Goal: Information Seeking & Learning: Learn about a topic

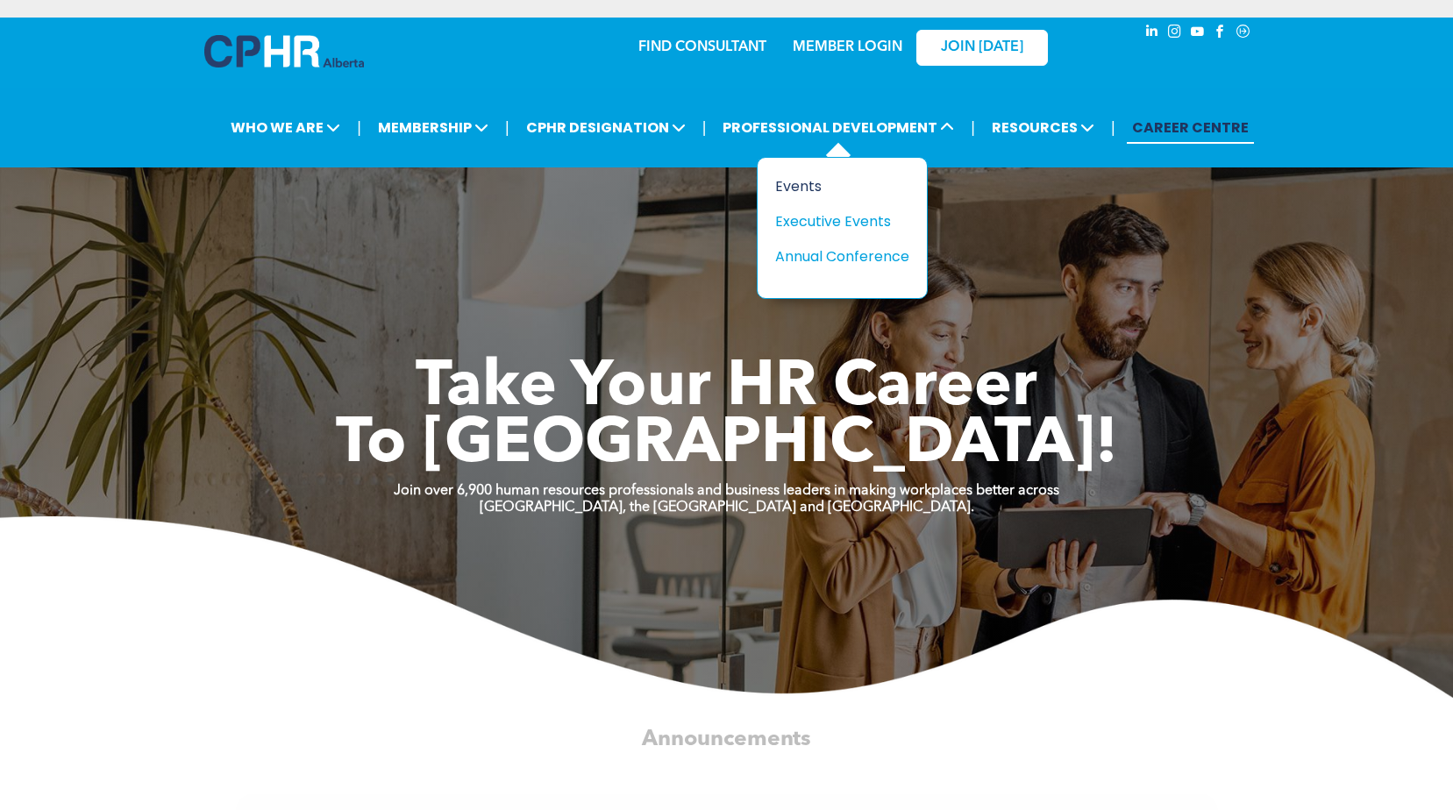
click at [818, 182] on div "Events" at bounding box center [835, 186] width 121 height 22
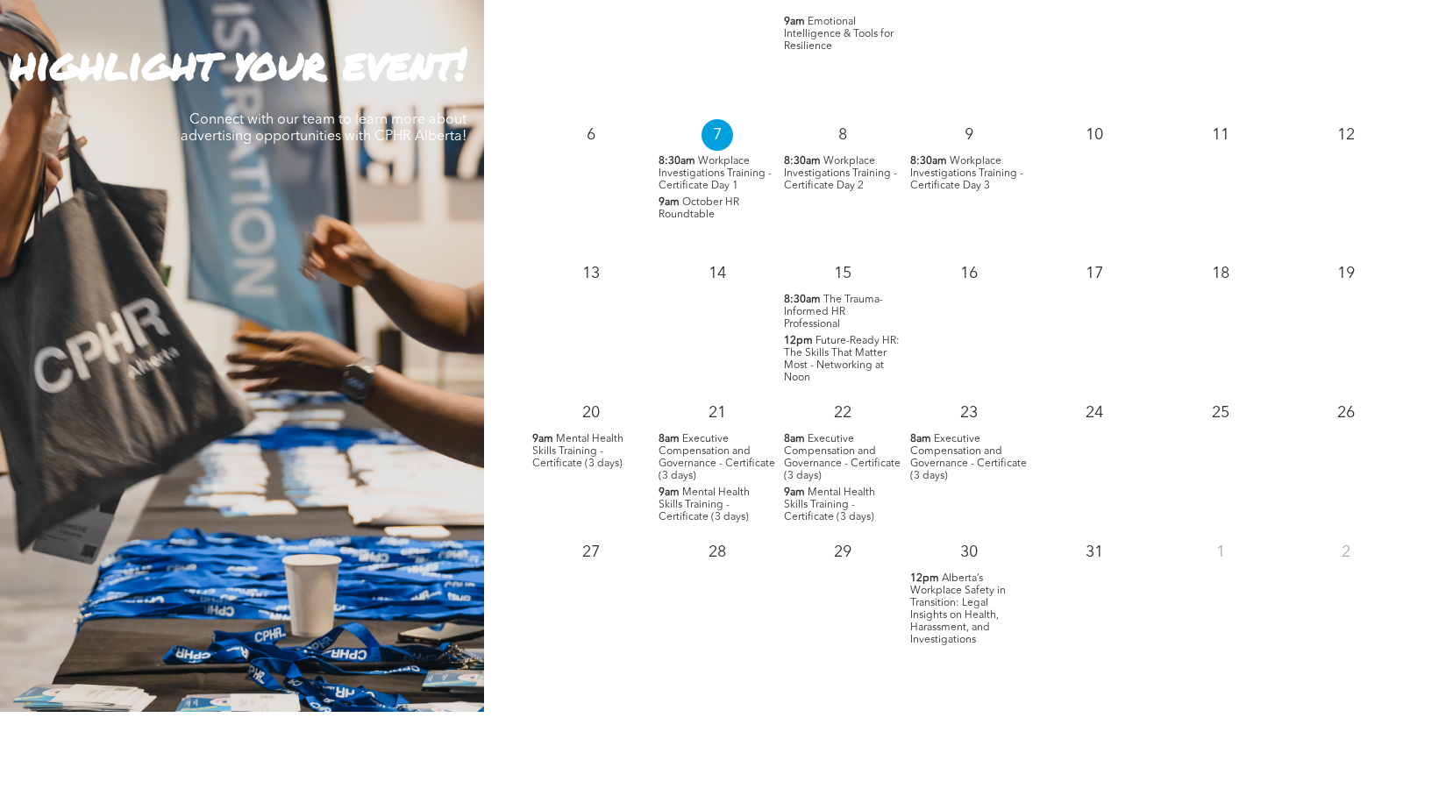
scroll to position [1754, 0]
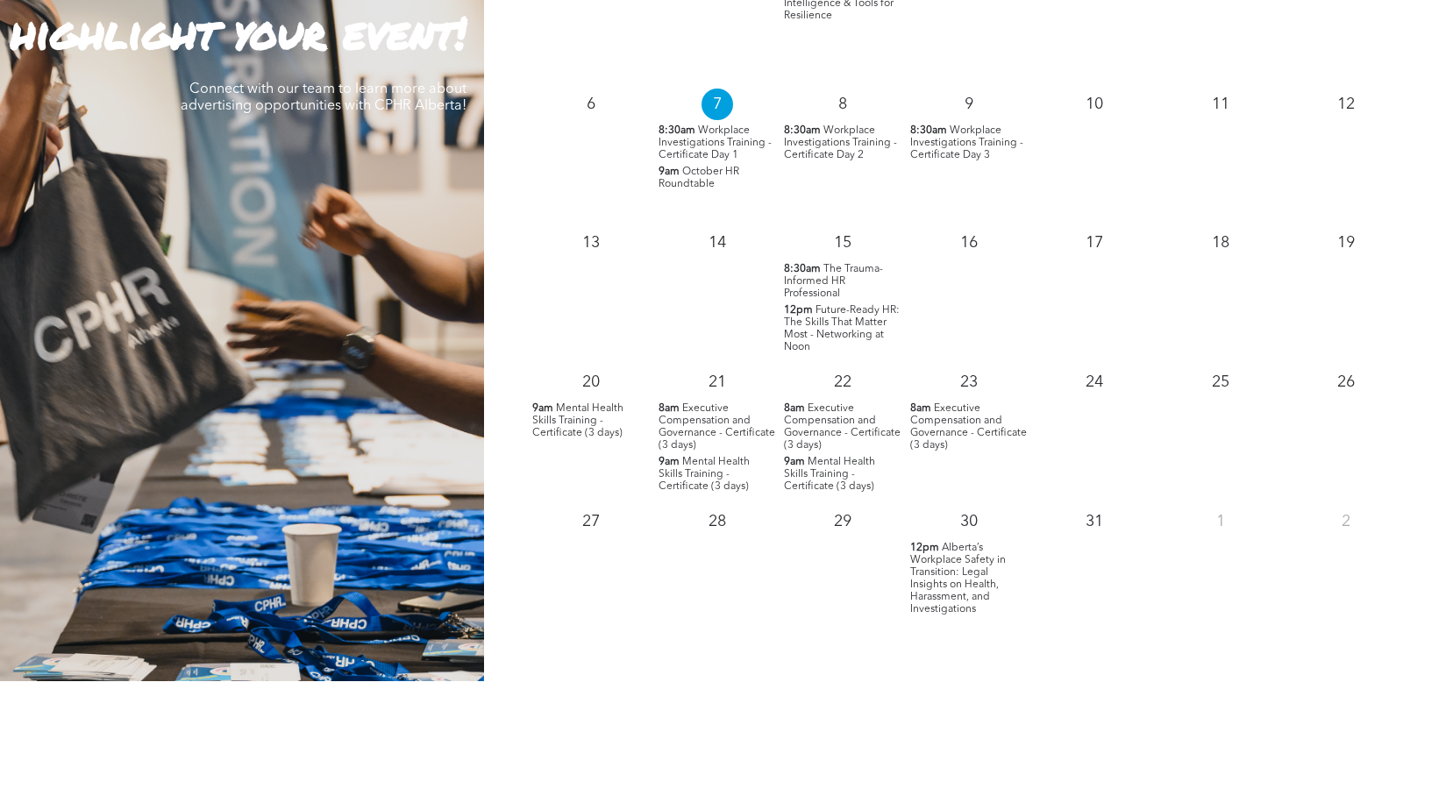
click at [864, 334] on span "Future-Ready HR: The Skills That Matter Most - Networking at Noon" at bounding box center [842, 328] width 116 height 47
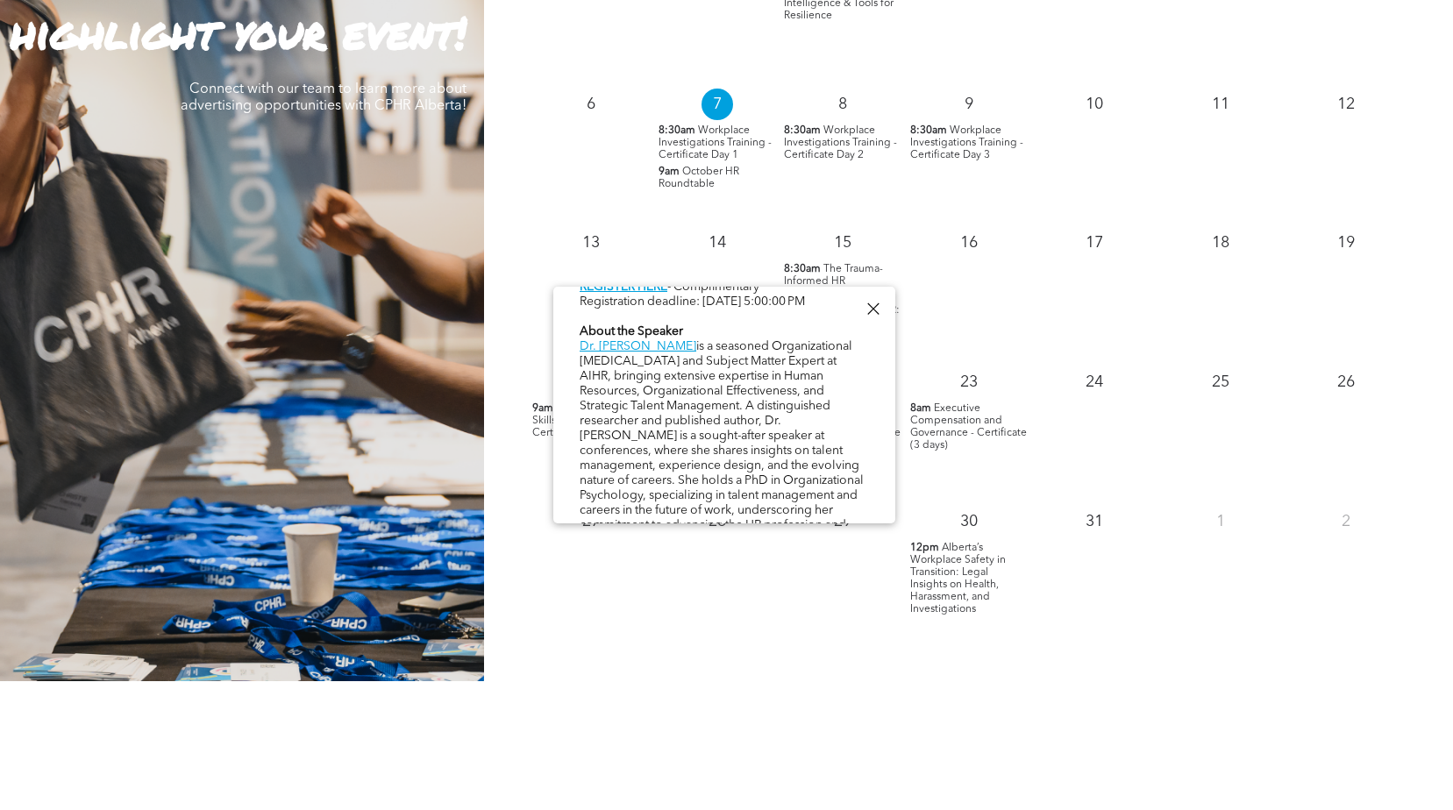
scroll to position [929, 0]
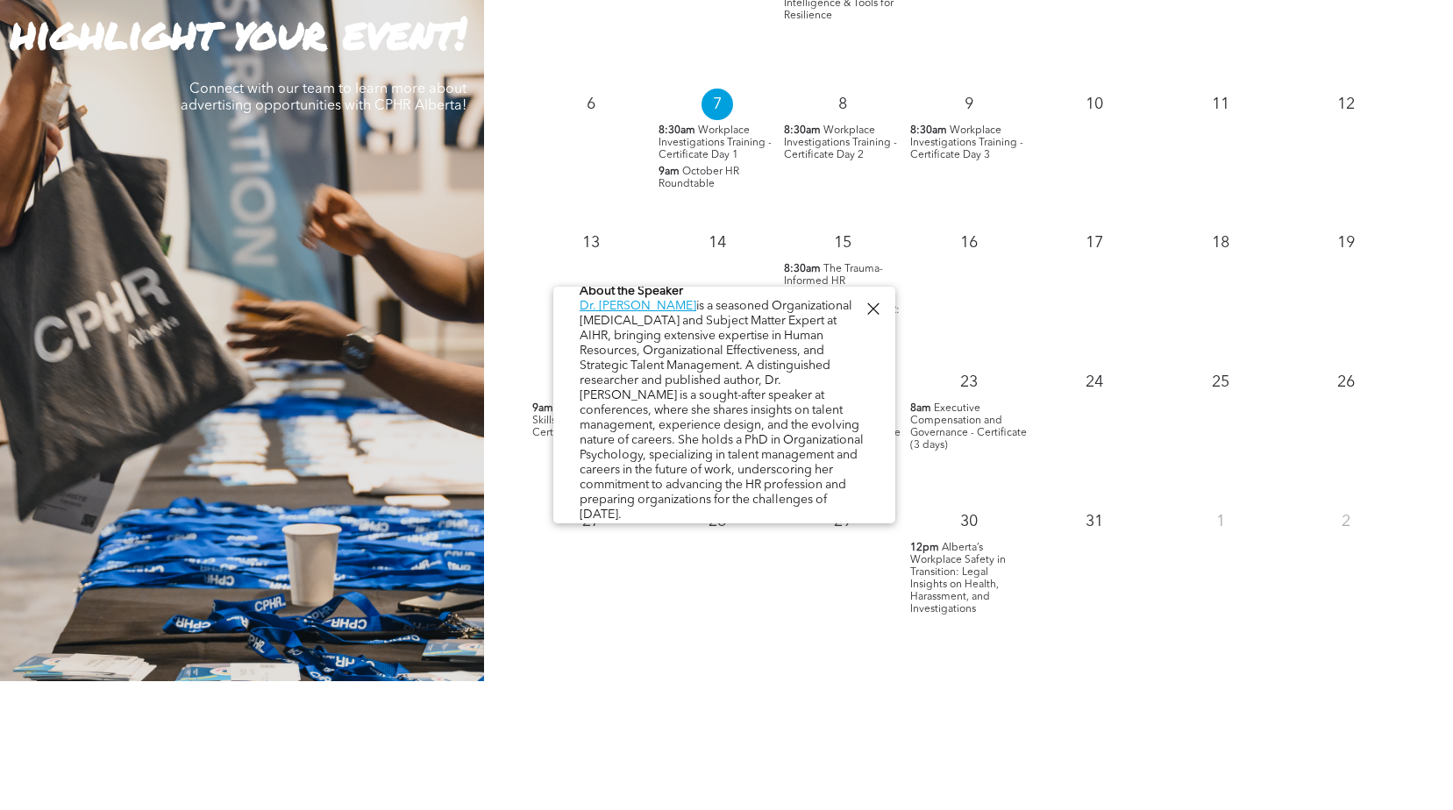
click at [580, 176] on div "6" at bounding box center [591, 151] width 126 height 139
click at [881, 302] on div at bounding box center [873, 309] width 24 height 24
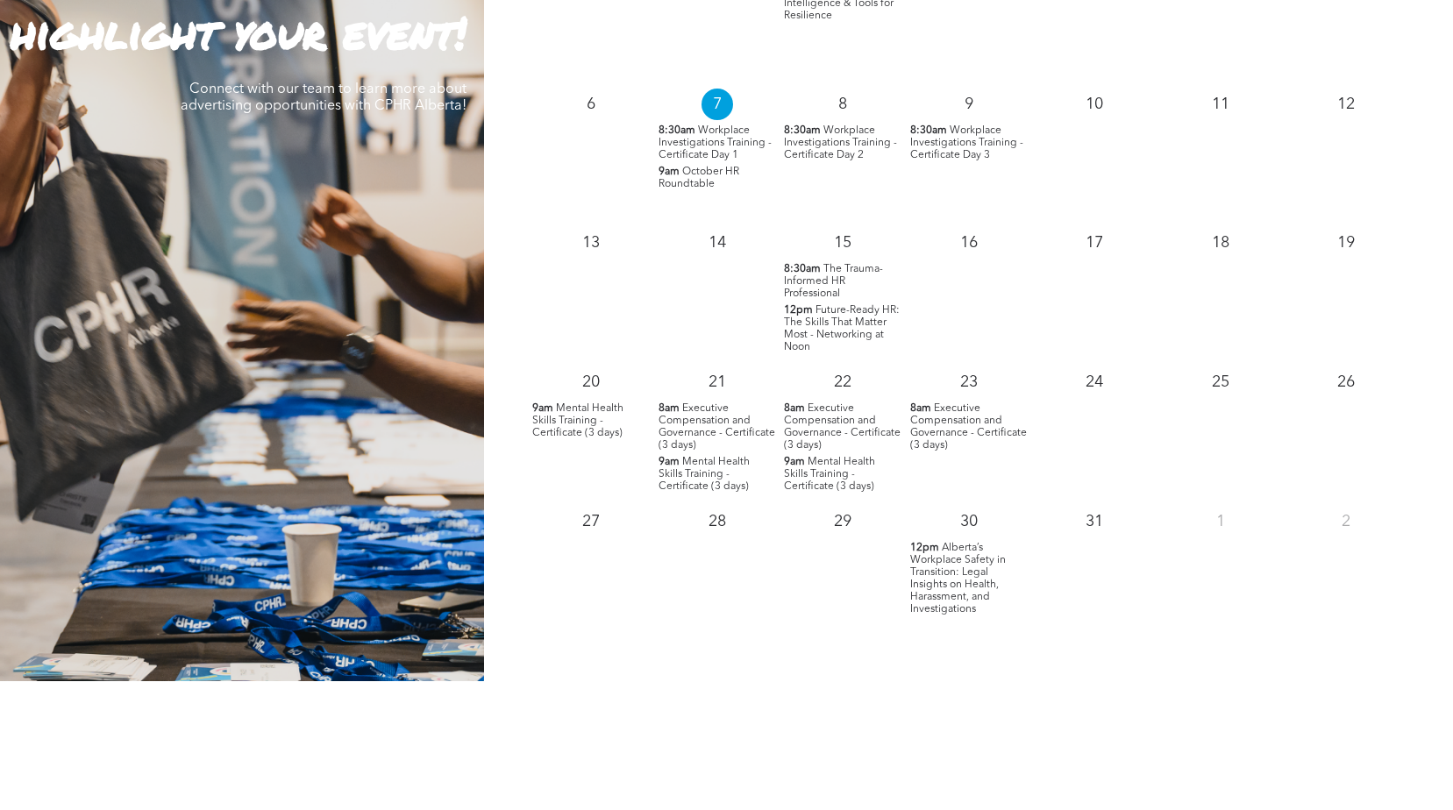
click at [963, 576] on span "Alberta’s Workplace Safety in Transition: Legal Insights on Health, Harassment,…" at bounding box center [958, 579] width 96 height 72
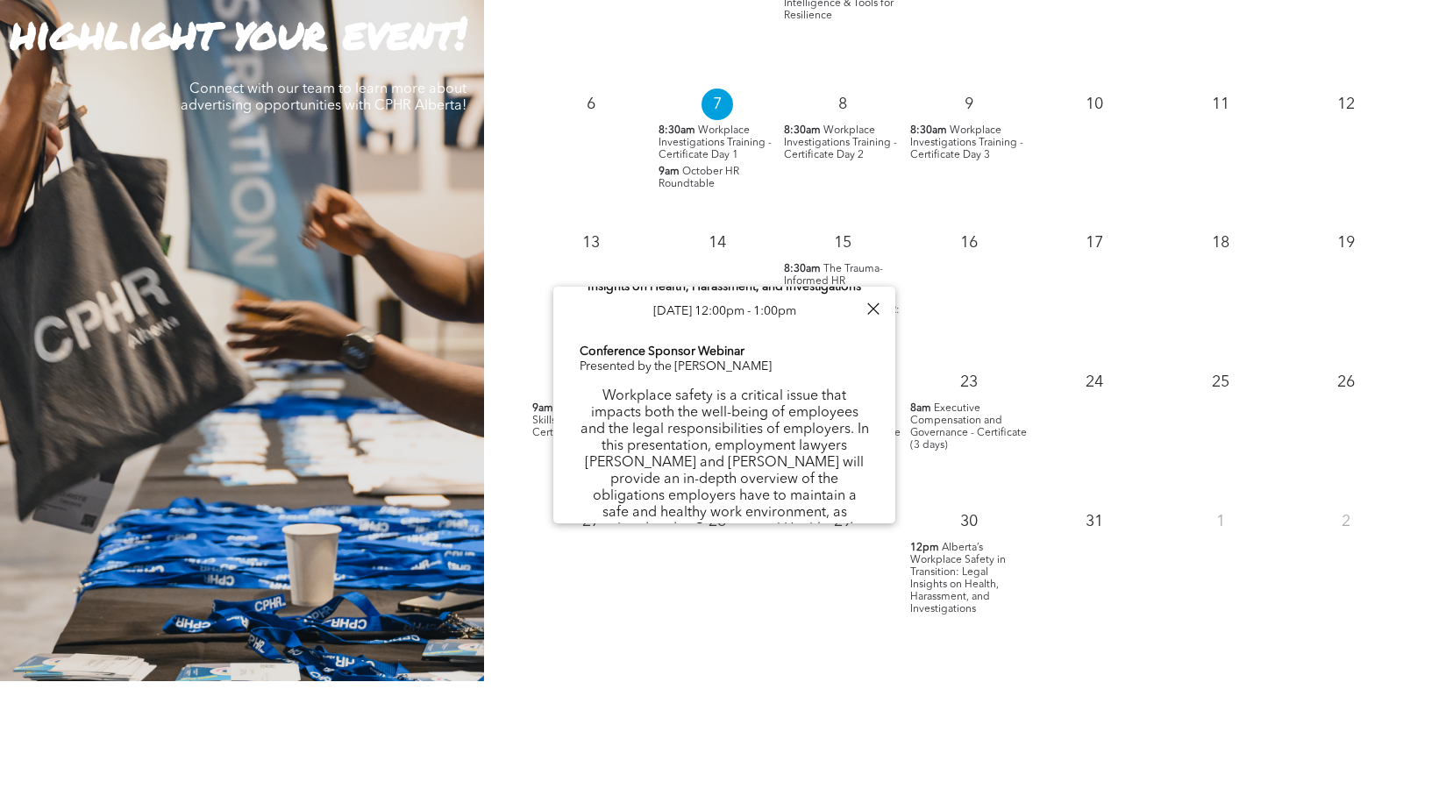
scroll to position [88, 0]
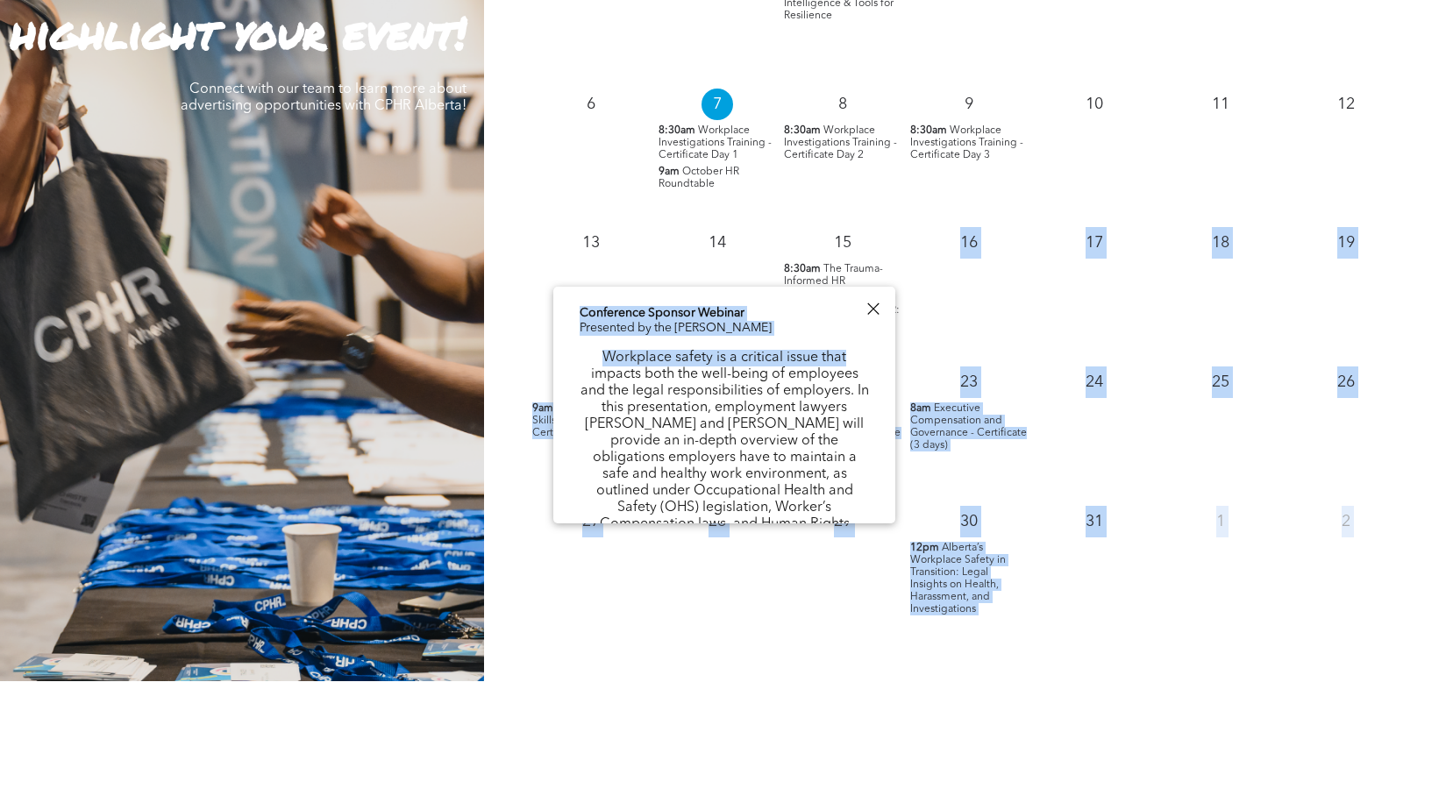
drag, startPoint x: 893, startPoint y: 339, endPoint x: 864, endPoint y: 362, distance: 37.5
click at [864, 362] on p "Workplace safety is a critical issue that impacts both the well-being of employ…" at bounding box center [724, 450] width 289 height 200
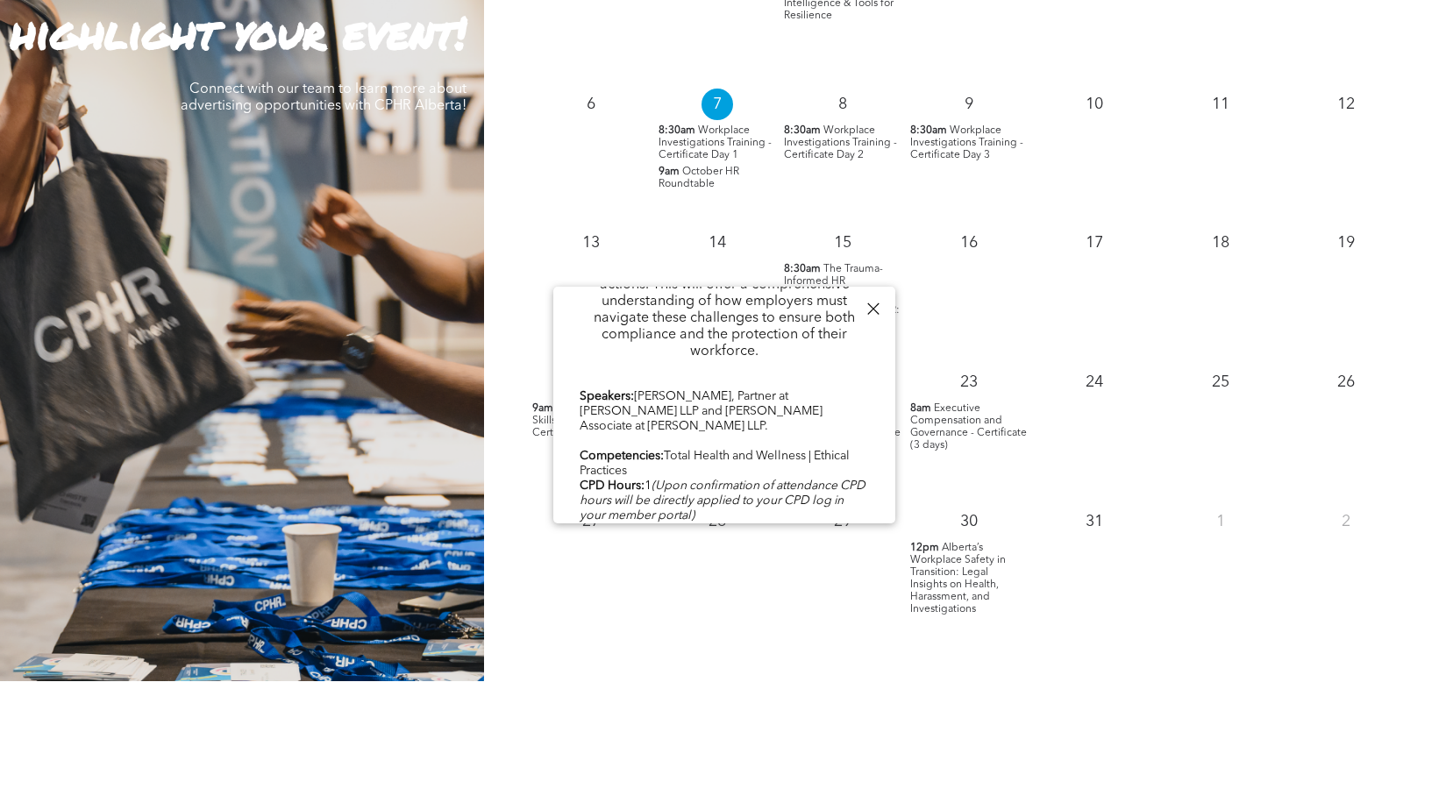
scroll to position [862, 0]
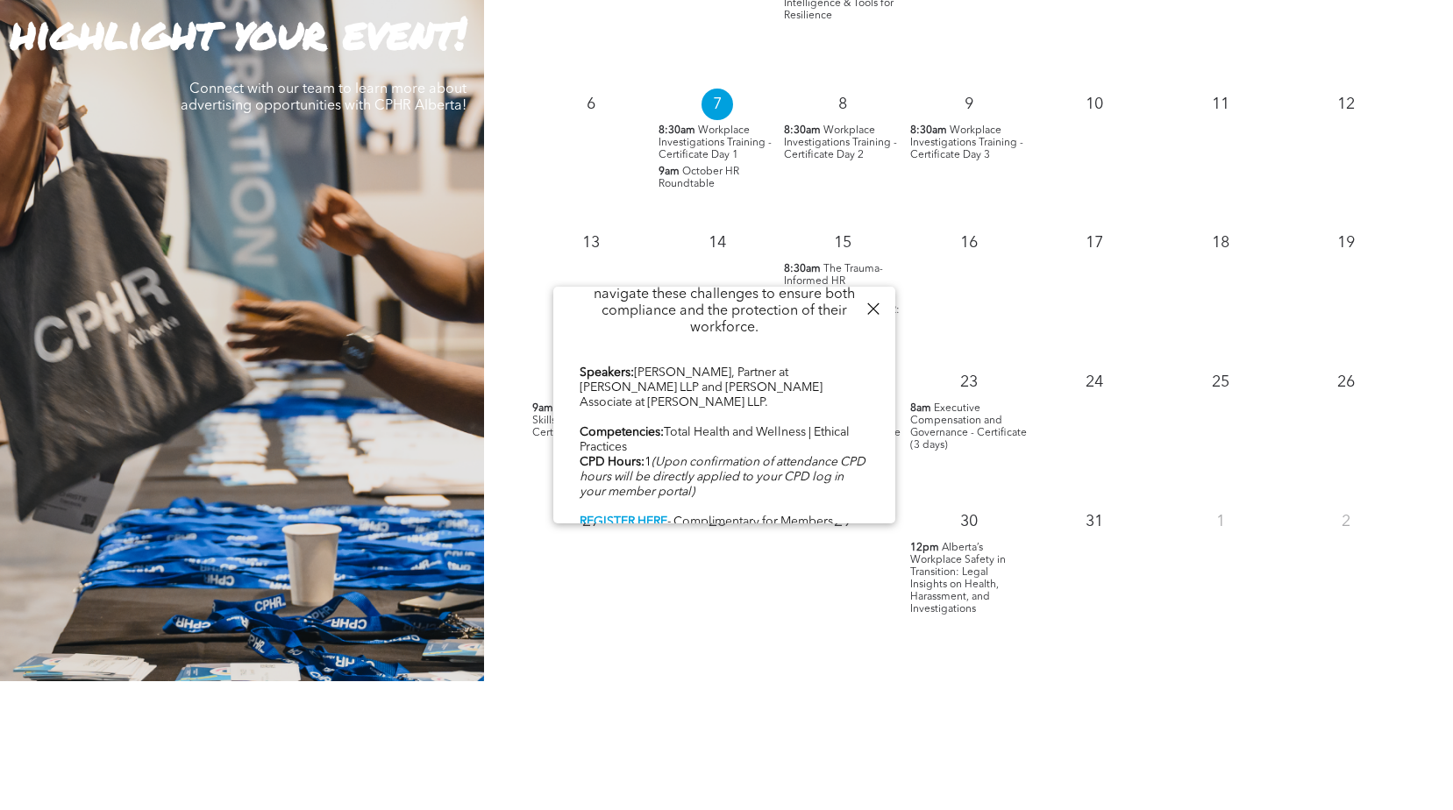
click at [811, 643] on div "October 2025 Mon Tue Wed Thu Fri Sat Sun 29 30 1 9am Emotional Intelligence & T…" at bounding box center [968, 237] width 969 height 887
click at [1320, 133] on div "12" at bounding box center [1346, 151] width 126 height 139
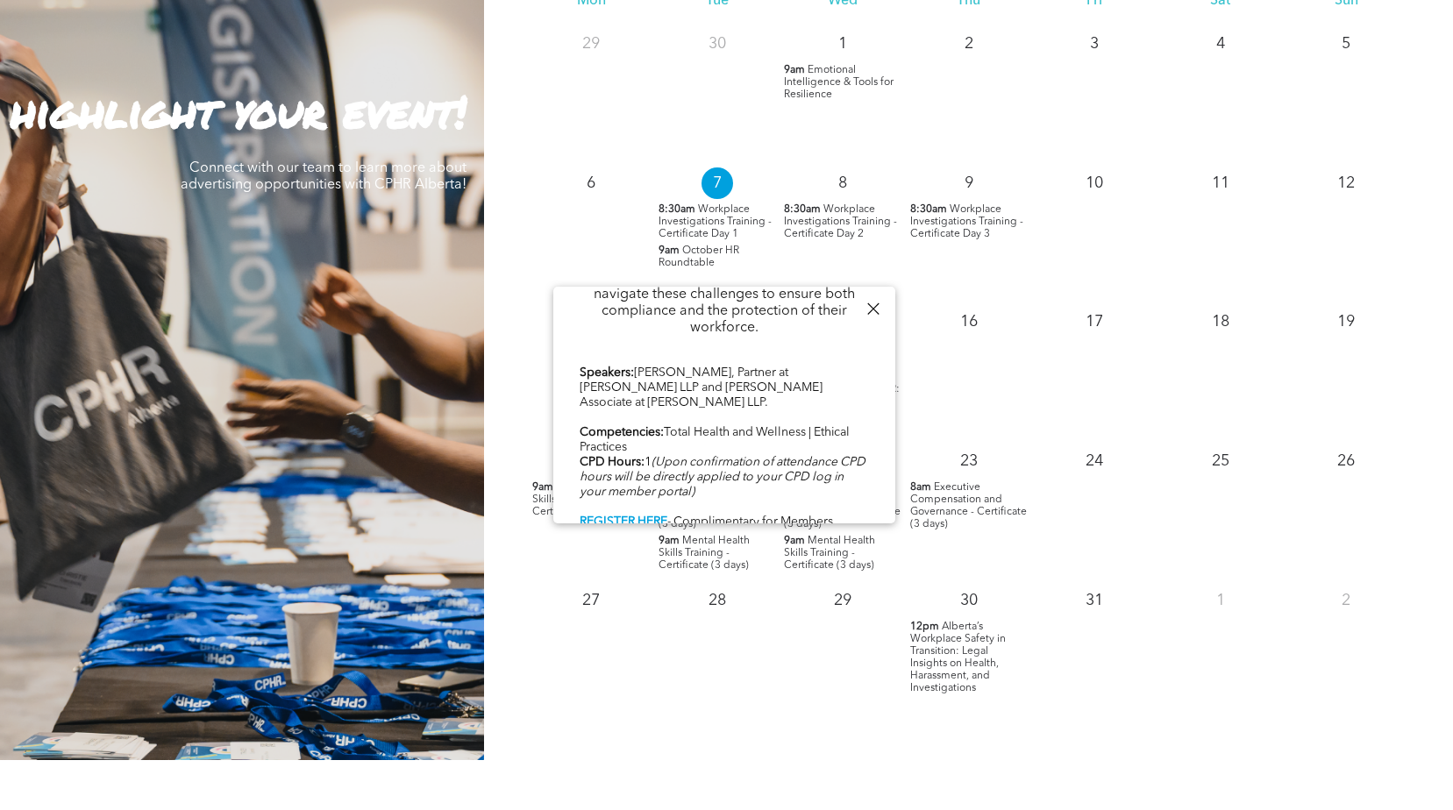
scroll to position [1491, 0]
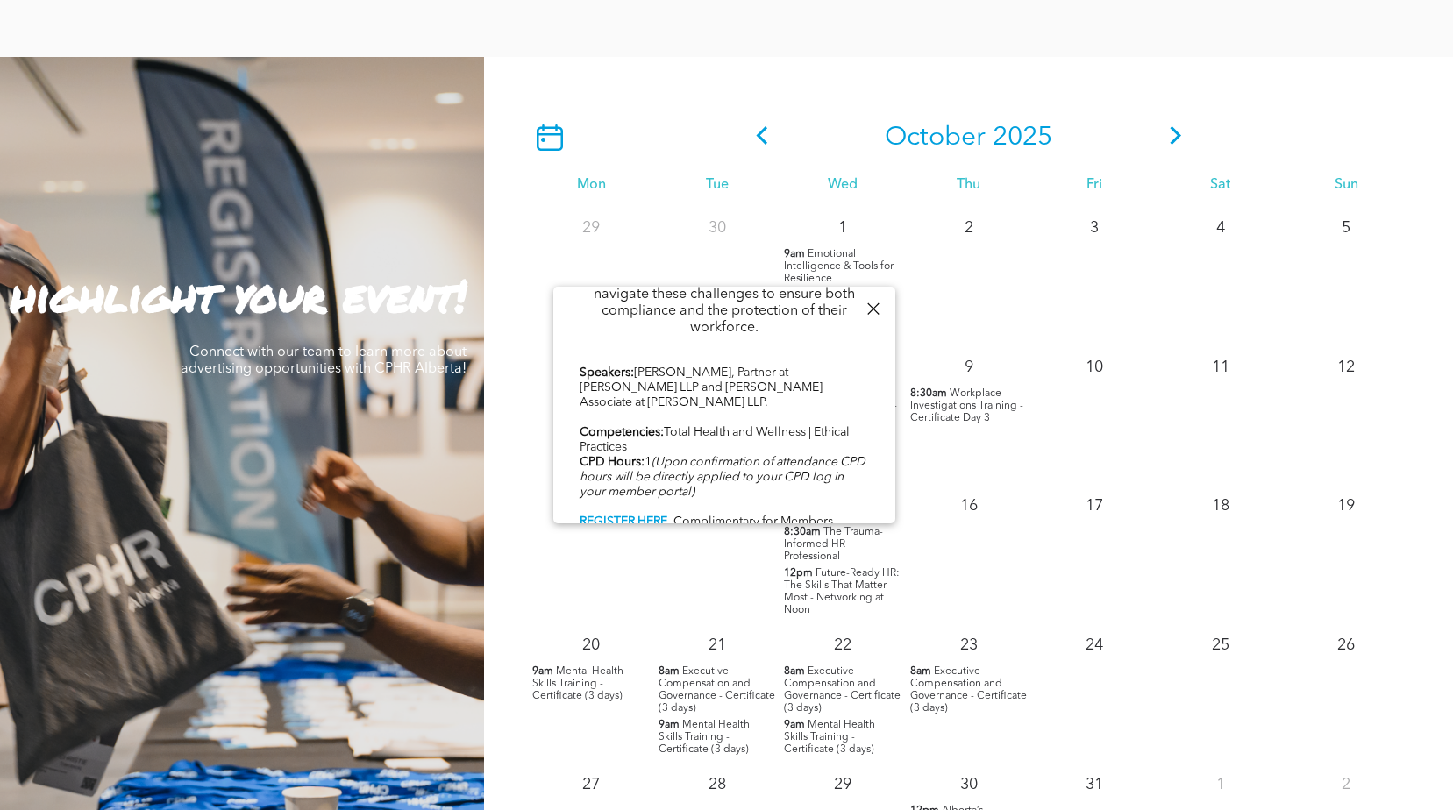
click at [1179, 134] on icon at bounding box center [1176, 135] width 26 height 18
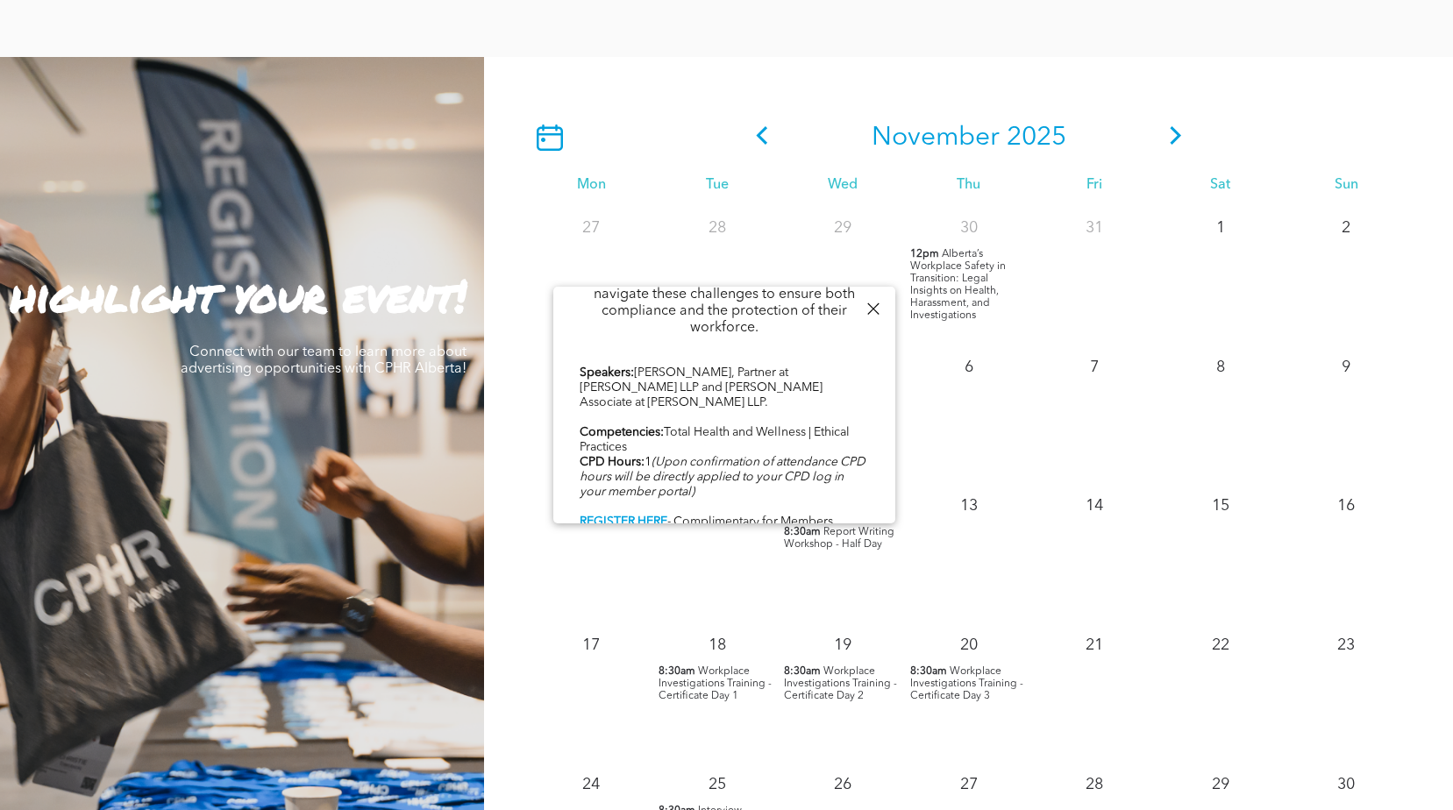
click at [872, 300] on div at bounding box center [873, 309] width 24 height 24
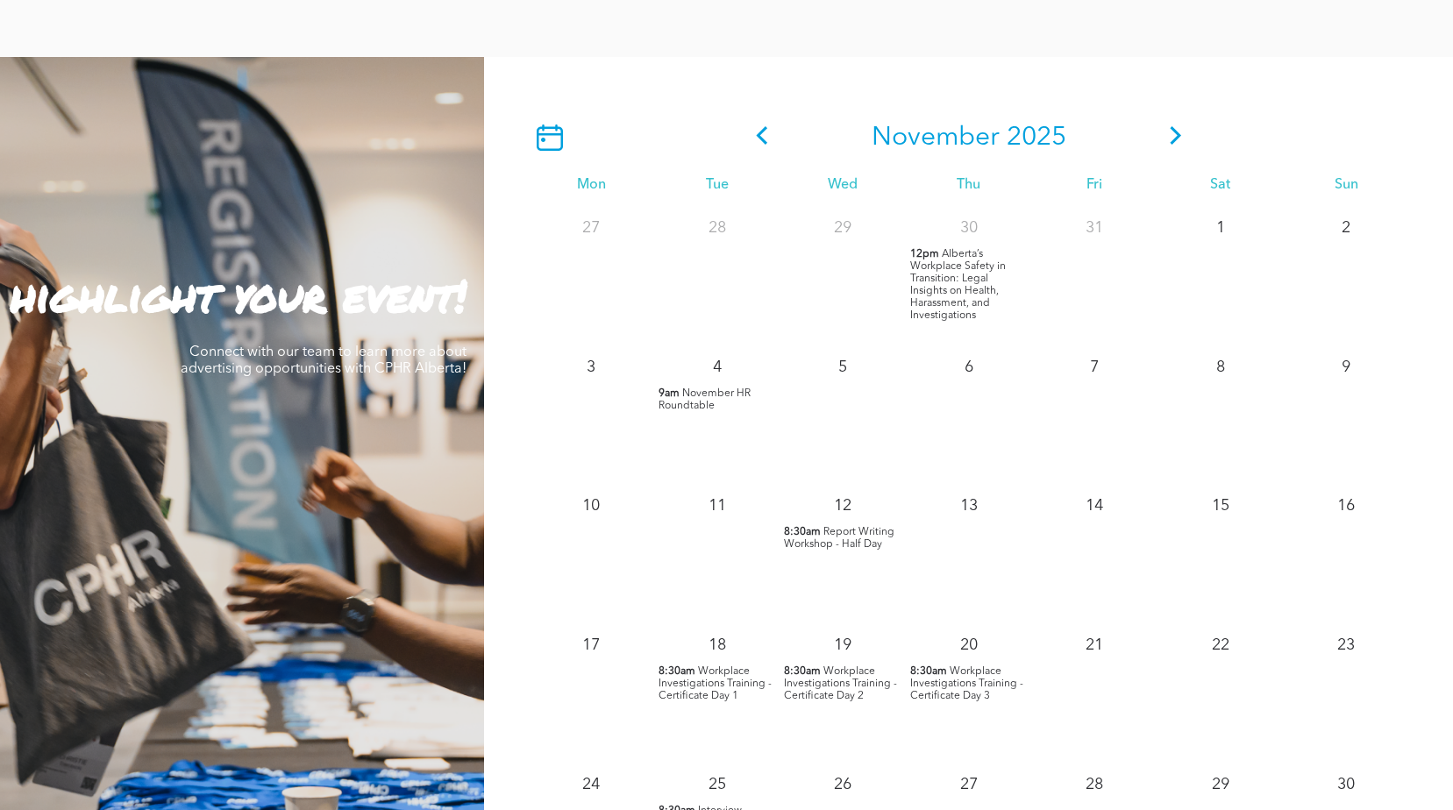
click at [1178, 142] on icon at bounding box center [1176, 135] width 26 height 18
